Goal: Task Accomplishment & Management: Manage account settings

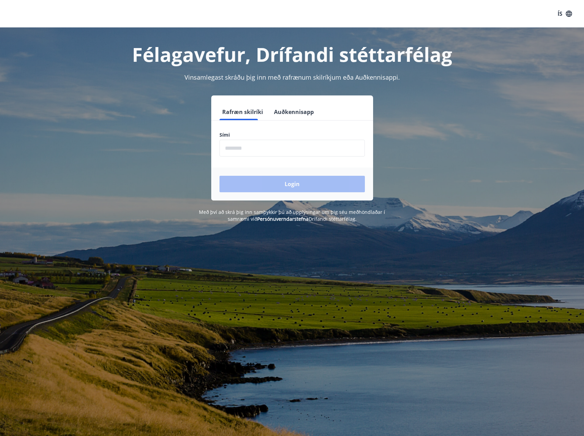
click at [238, 154] on input "phone" at bounding box center [292, 148] width 145 height 17
type input "********"
click at [220, 176] on button "Login" at bounding box center [292, 184] width 145 height 16
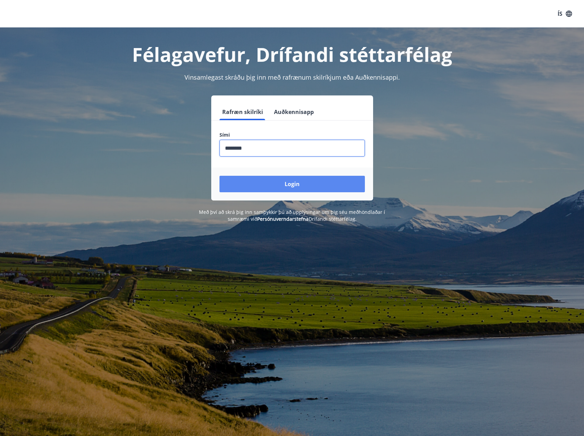
click at [329, 183] on button "Login" at bounding box center [292, 184] width 145 height 16
